Goal: Task Accomplishment & Management: Complete application form

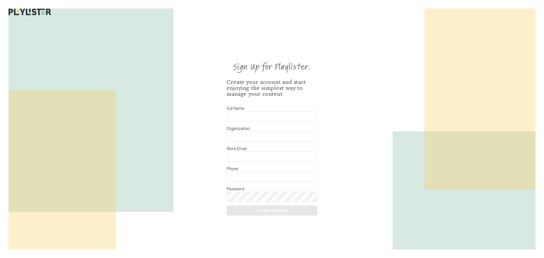
click at [264, 114] on input "Full Name" at bounding box center [272, 116] width 91 height 10
click at [248, 113] on input "Full Name" at bounding box center [272, 116] width 91 height 10
type input "[PERSON_NAME]"
type input "[DEMOGRAPHIC_DATA]"
type input "[EMAIL_ADDRESS][DOMAIN_NAME]"
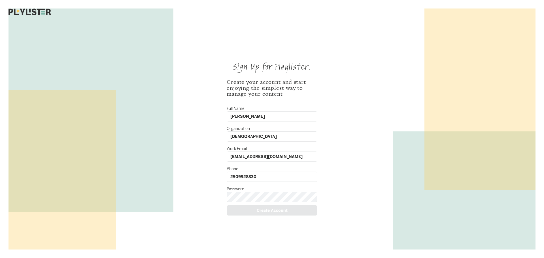
type input "2509928830"
click at [242, 157] on input "[EMAIL_ADDRESS][DOMAIN_NAME]" at bounding box center [272, 157] width 91 height 10
click at [241, 157] on input "[EMAIL_ADDRESS][DOMAIN_NAME]" at bounding box center [272, 157] width 91 height 10
click at [242, 157] on input "[EMAIL_ADDRESS][DOMAIN_NAME]" at bounding box center [272, 157] width 91 height 10
type input "[EMAIL_ADDRESS][DOMAIN_NAME]"
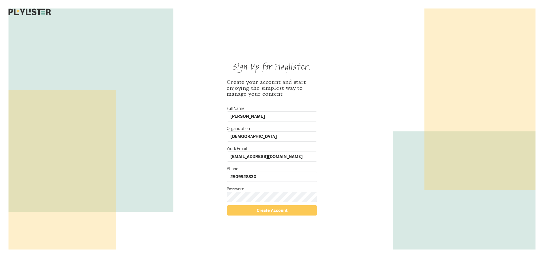
click at [359, 85] on div "Sign Up for Playlister. Create your account and start enjoying the simplest way…" at bounding box center [271, 135] width 181 height 229
type input "[PERSON_NAME]"
drag, startPoint x: 352, startPoint y: 75, endPoint x: 350, endPoint y: 159, distance: 83.6
click at [353, 75] on div "Sign Up for Playlister. Create your account and start enjoying the simplest way…" at bounding box center [271, 135] width 181 height 229
drag, startPoint x: 273, startPoint y: 209, endPoint x: 499, endPoint y: 228, distance: 227.1
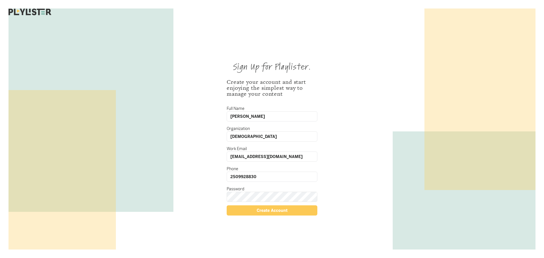
click at [273, 209] on div "Create Account" at bounding box center [272, 210] width 91 height 10
